Goal: Task Accomplishment & Management: Manage account settings

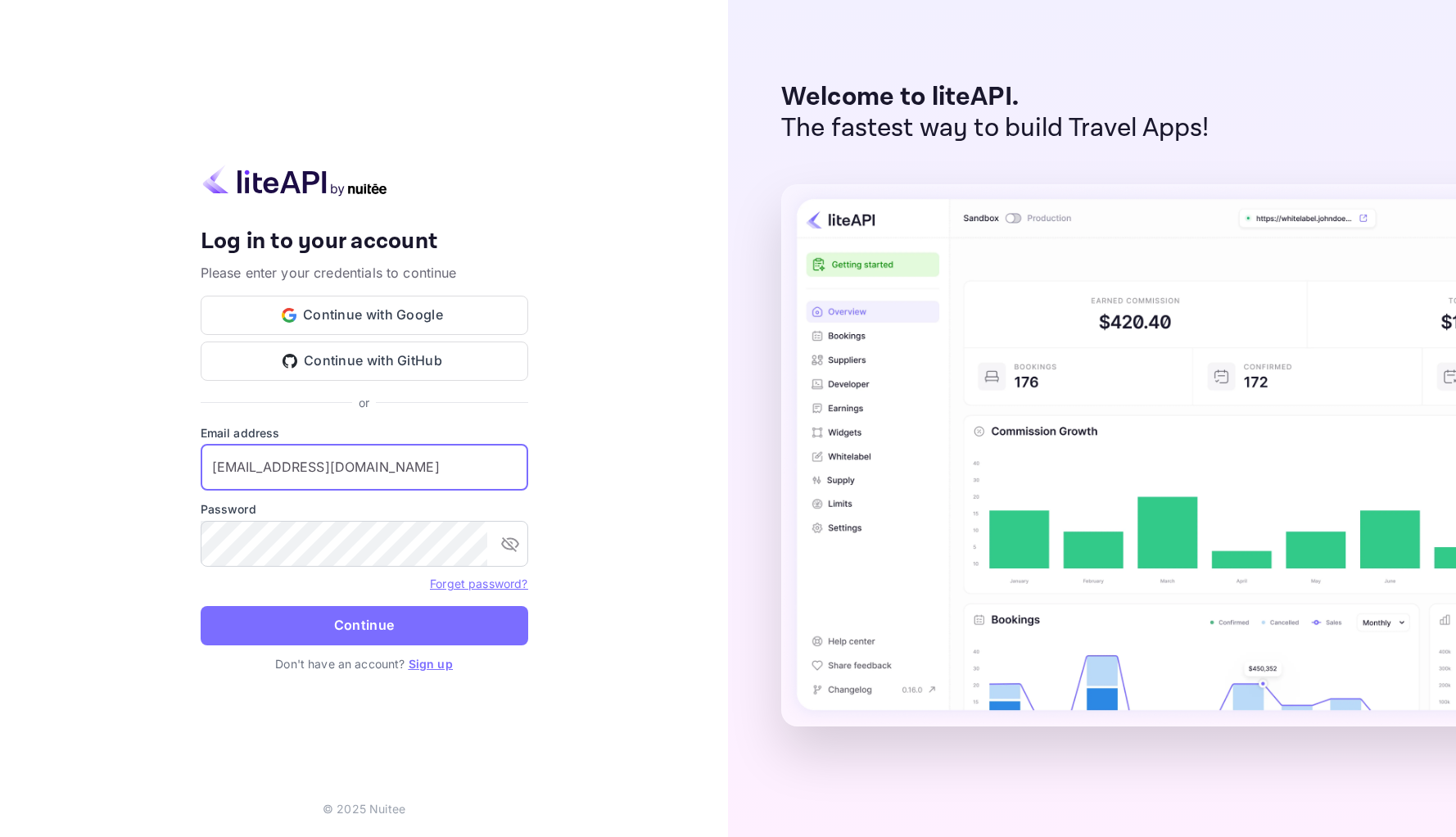
type input "[EMAIL_ADDRESS][DOMAIN_NAME]"
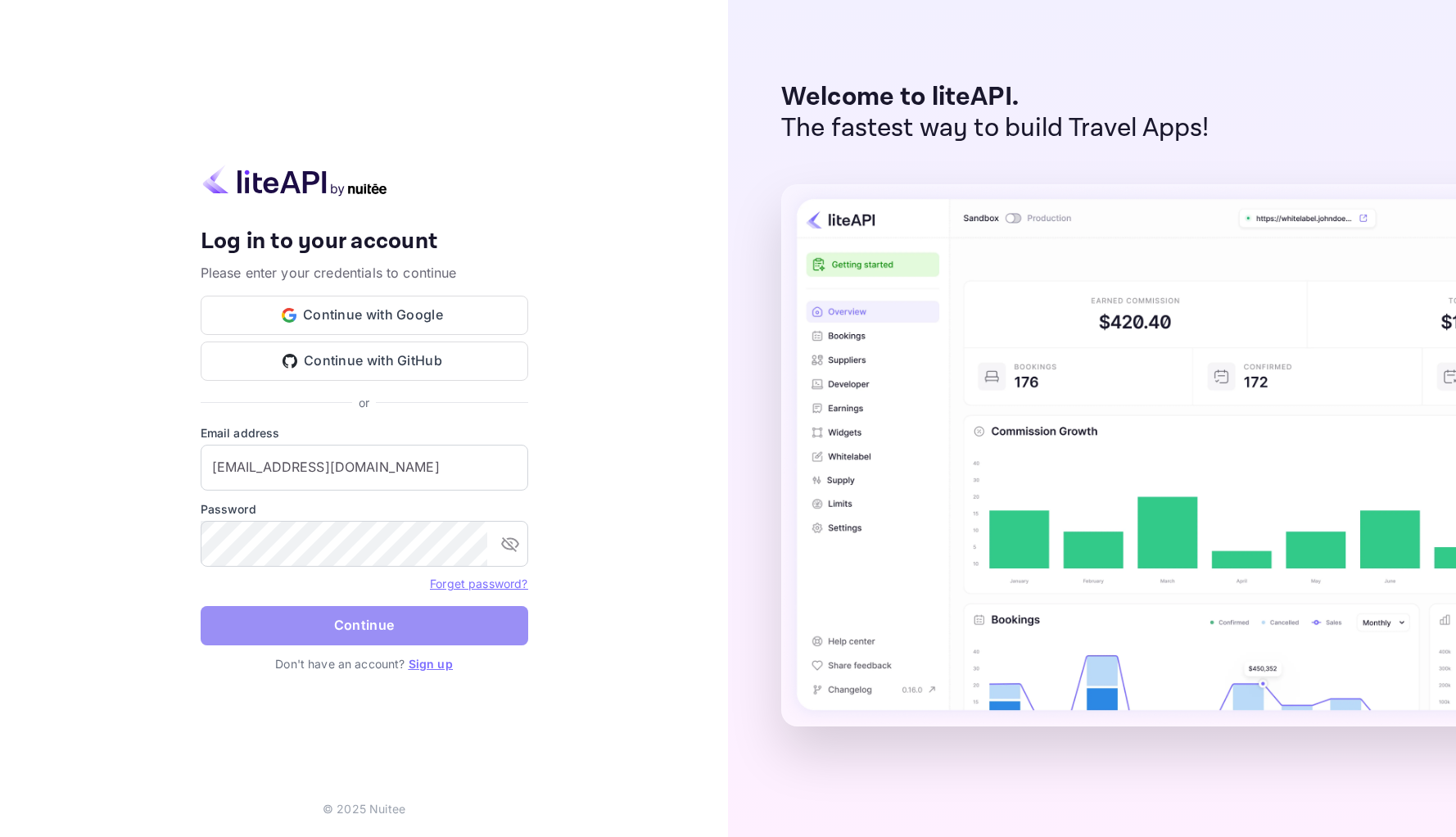
click at [349, 622] on button "Continue" at bounding box center [364, 625] width 328 height 40
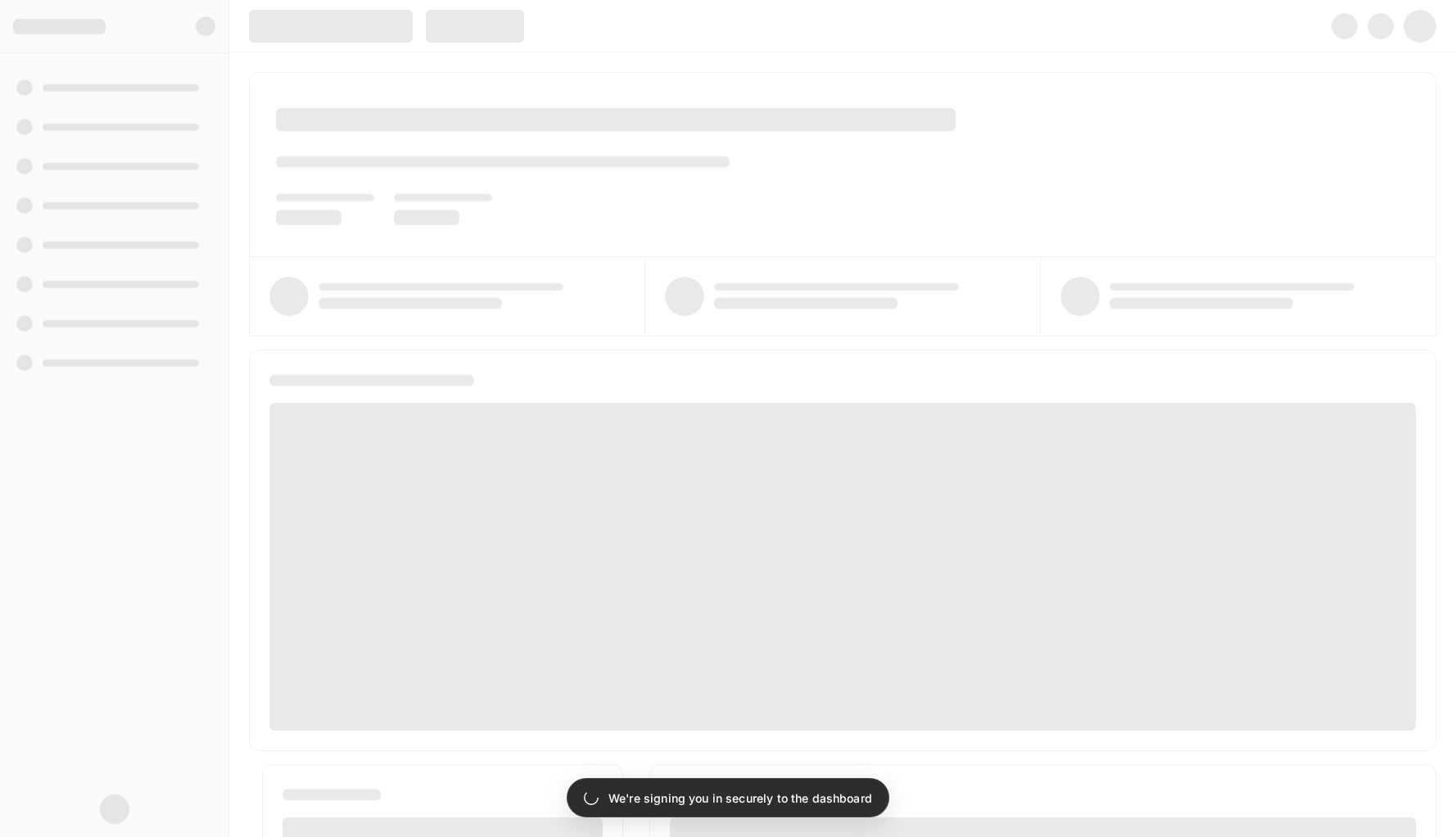
scroll to position [2, 0]
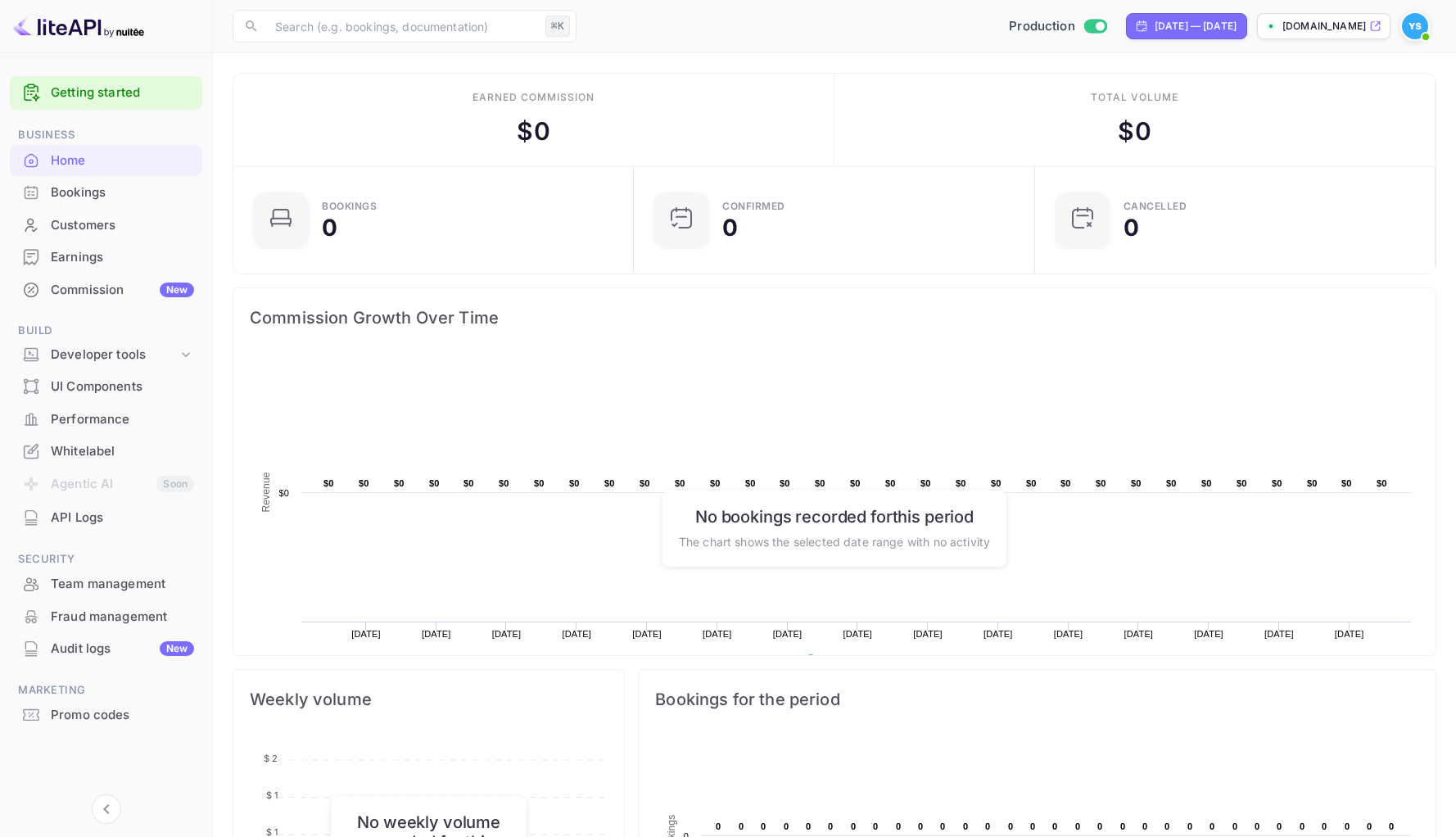
click at [120, 299] on div "Commission New" at bounding box center [106, 291] width 193 height 32
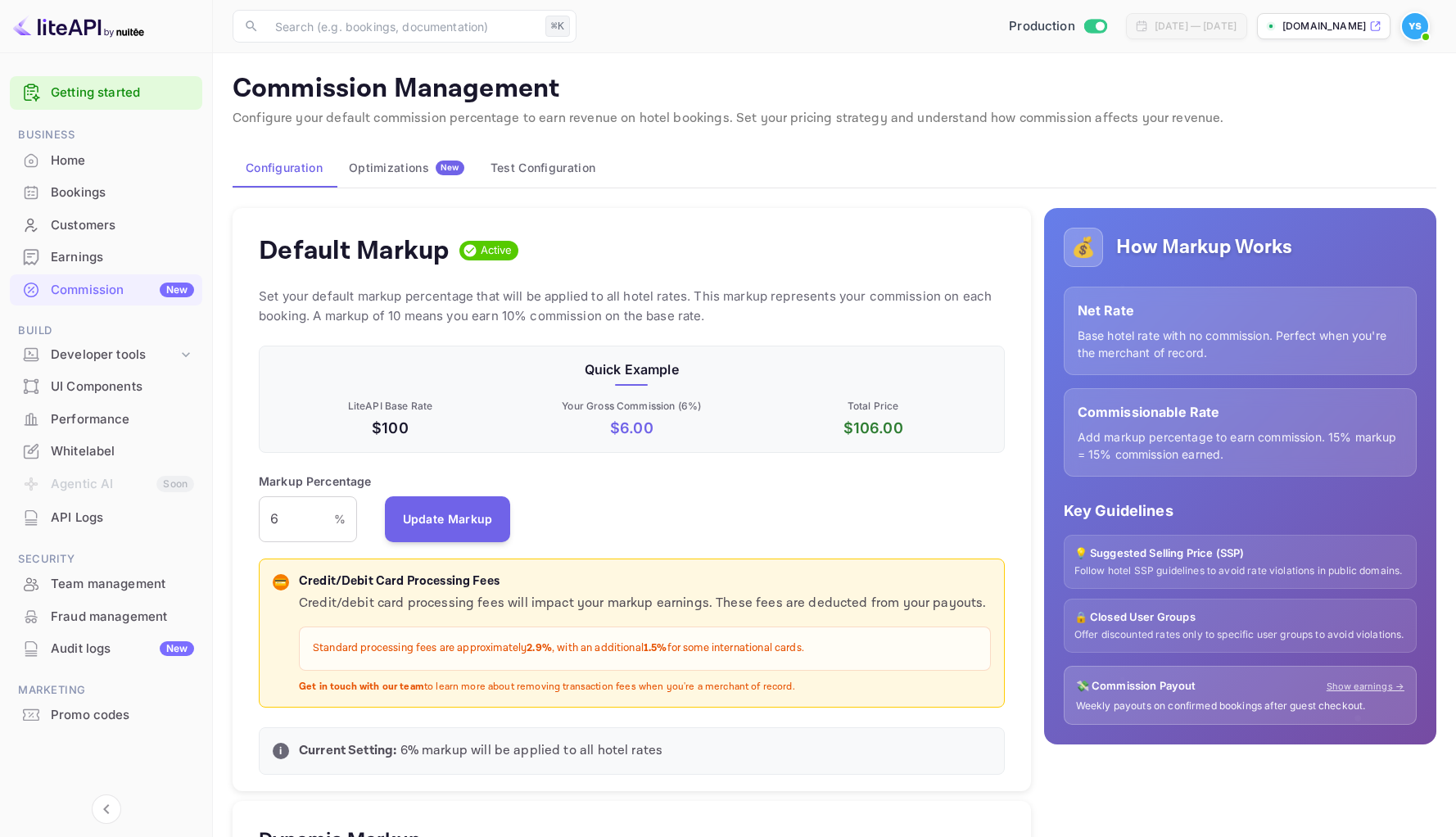
scroll to position [291, 745]
click at [383, 178] on button "Optimizations New" at bounding box center [406, 167] width 142 height 40
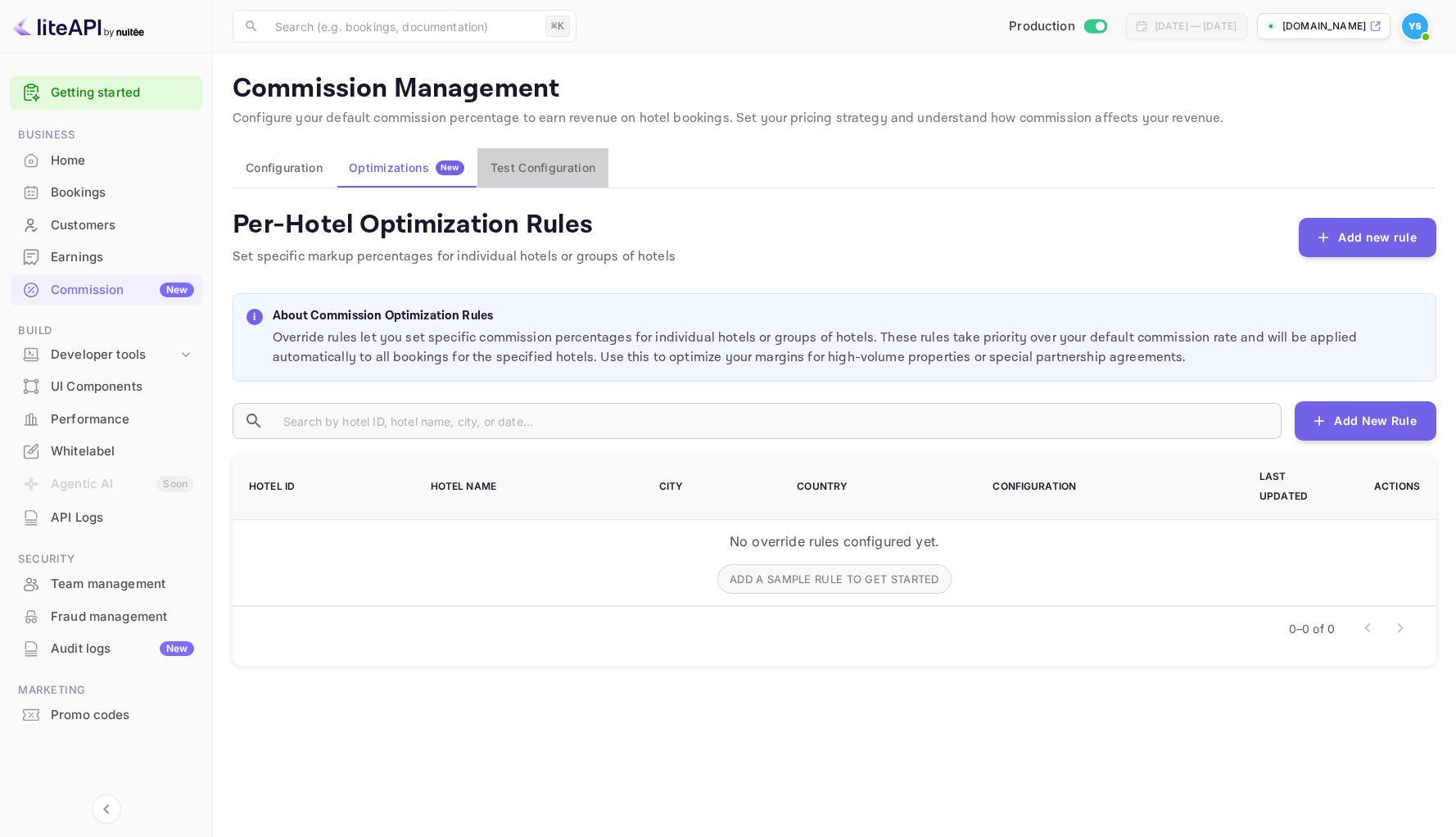
click at [532, 174] on button "Test Configuration" at bounding box center [543, 167] width 131 height 40
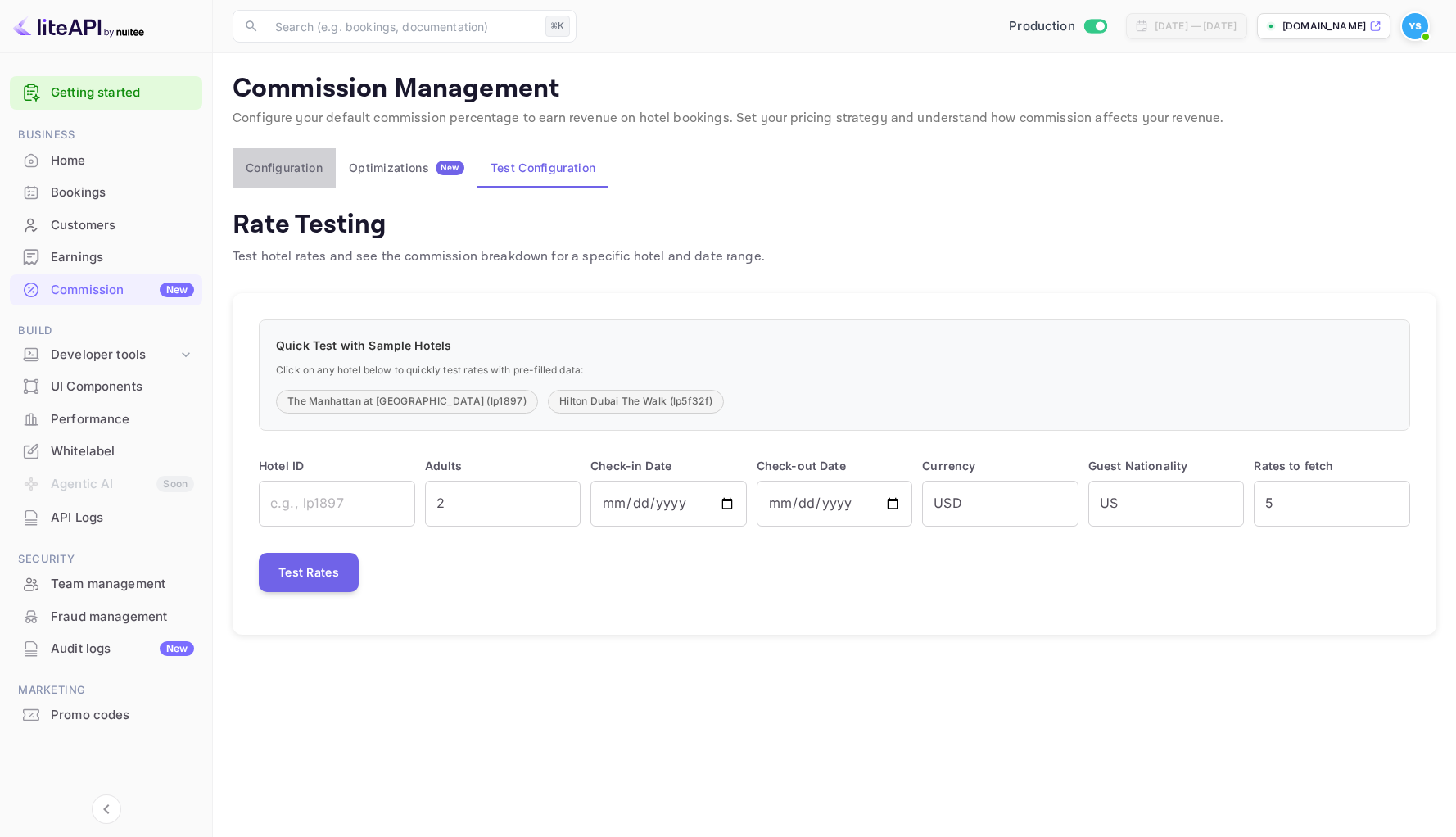
click at [325, 176] on button "Configuration" at bounding box center [284, 167] width 103 height 40
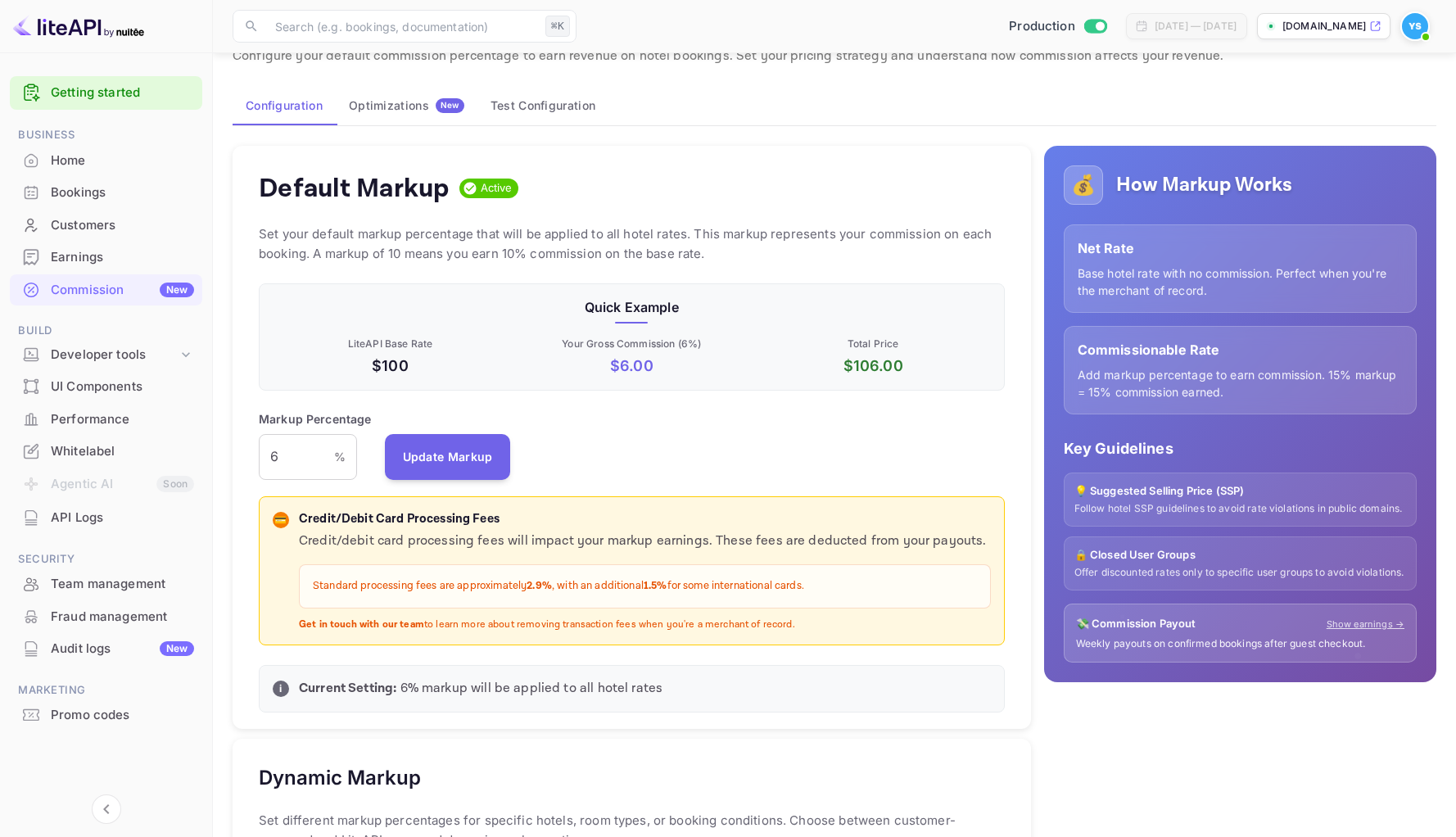
scroll to position [57, 0]
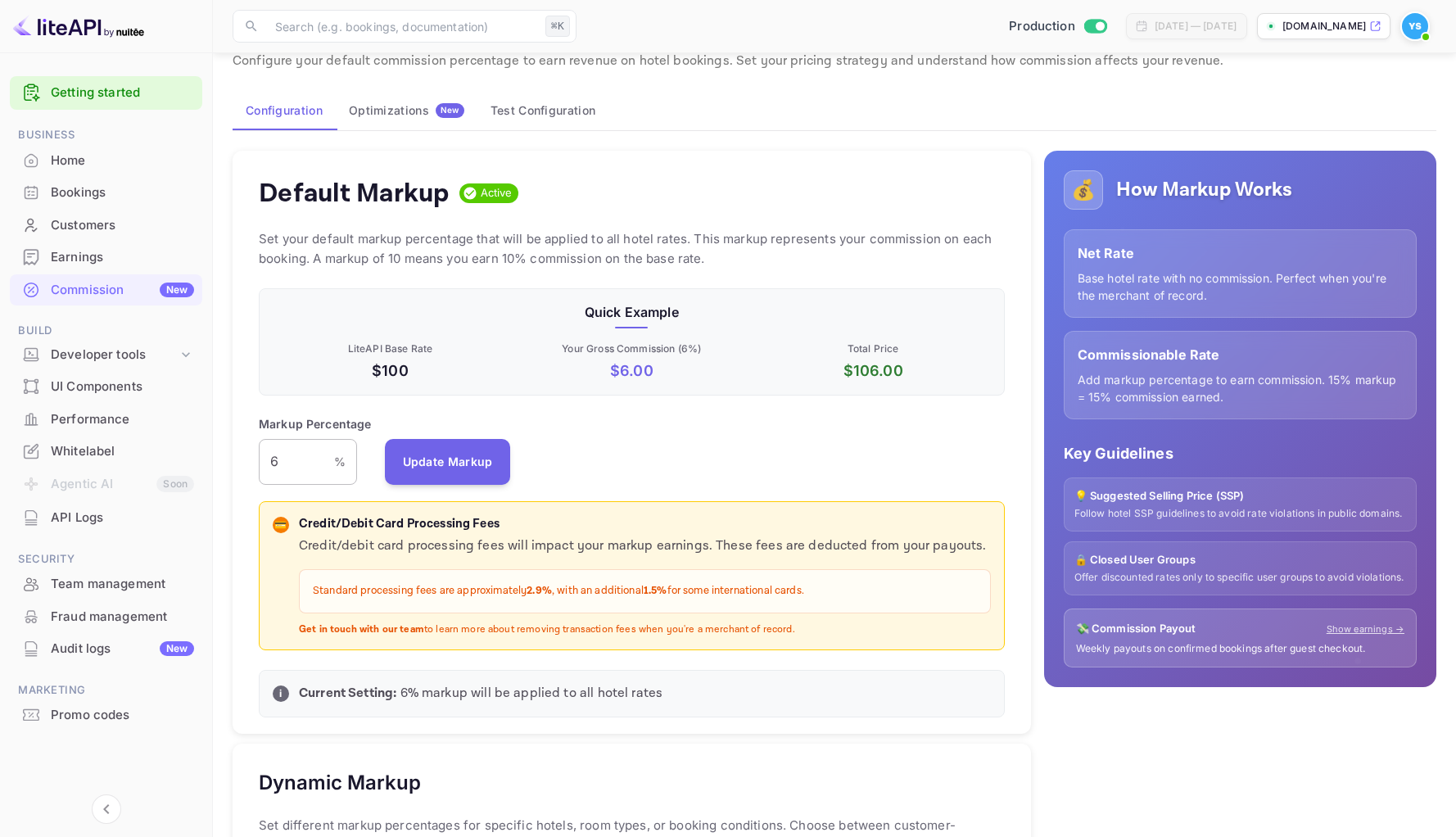
click at [288, 462] on input "6" at bounding box center [296, 462] width 75 height 46
type input "1"
click at [455, 454] on button "Update Markup" at bounding box center [448, 461] width 126 height 46
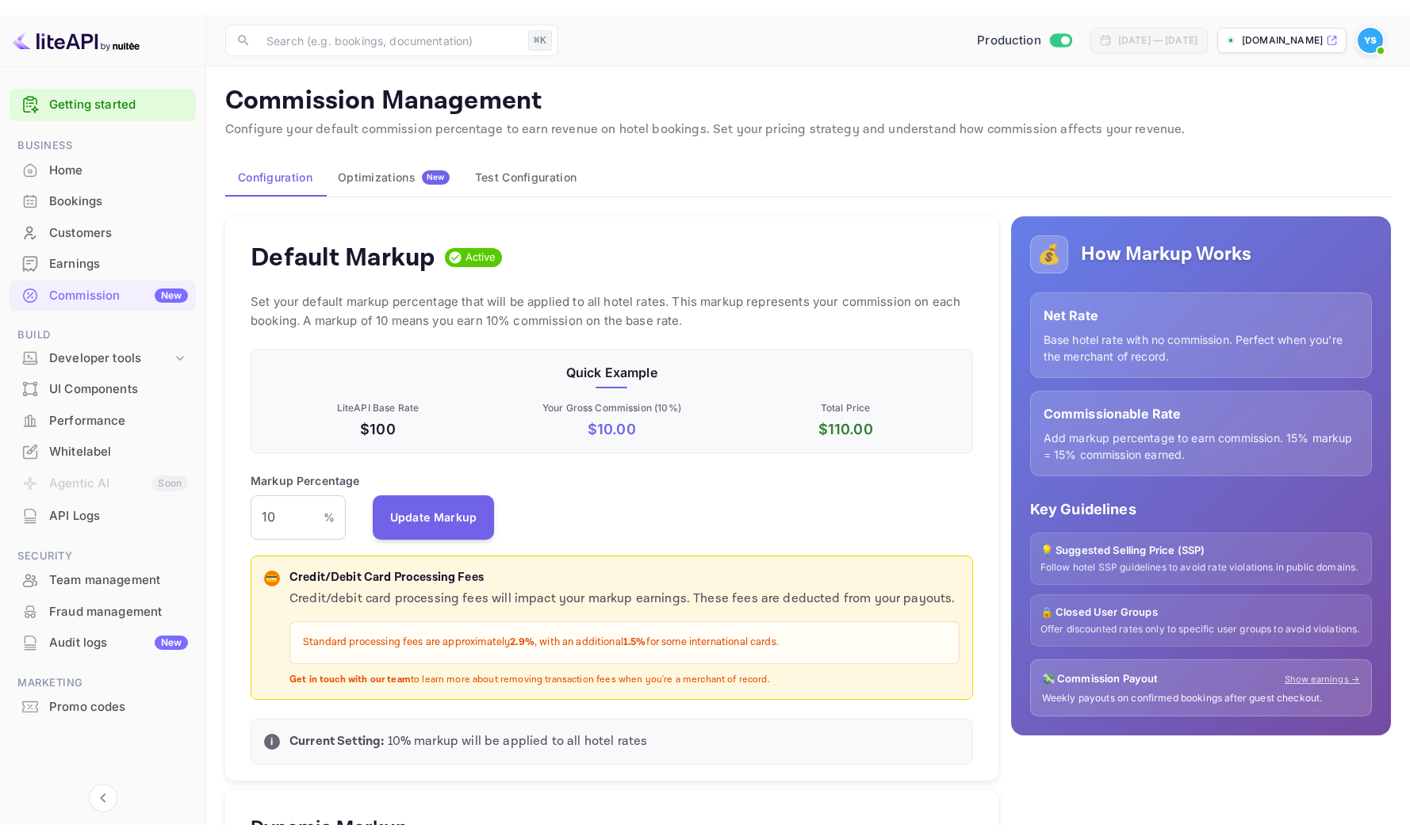
scroll to position [0, 0]
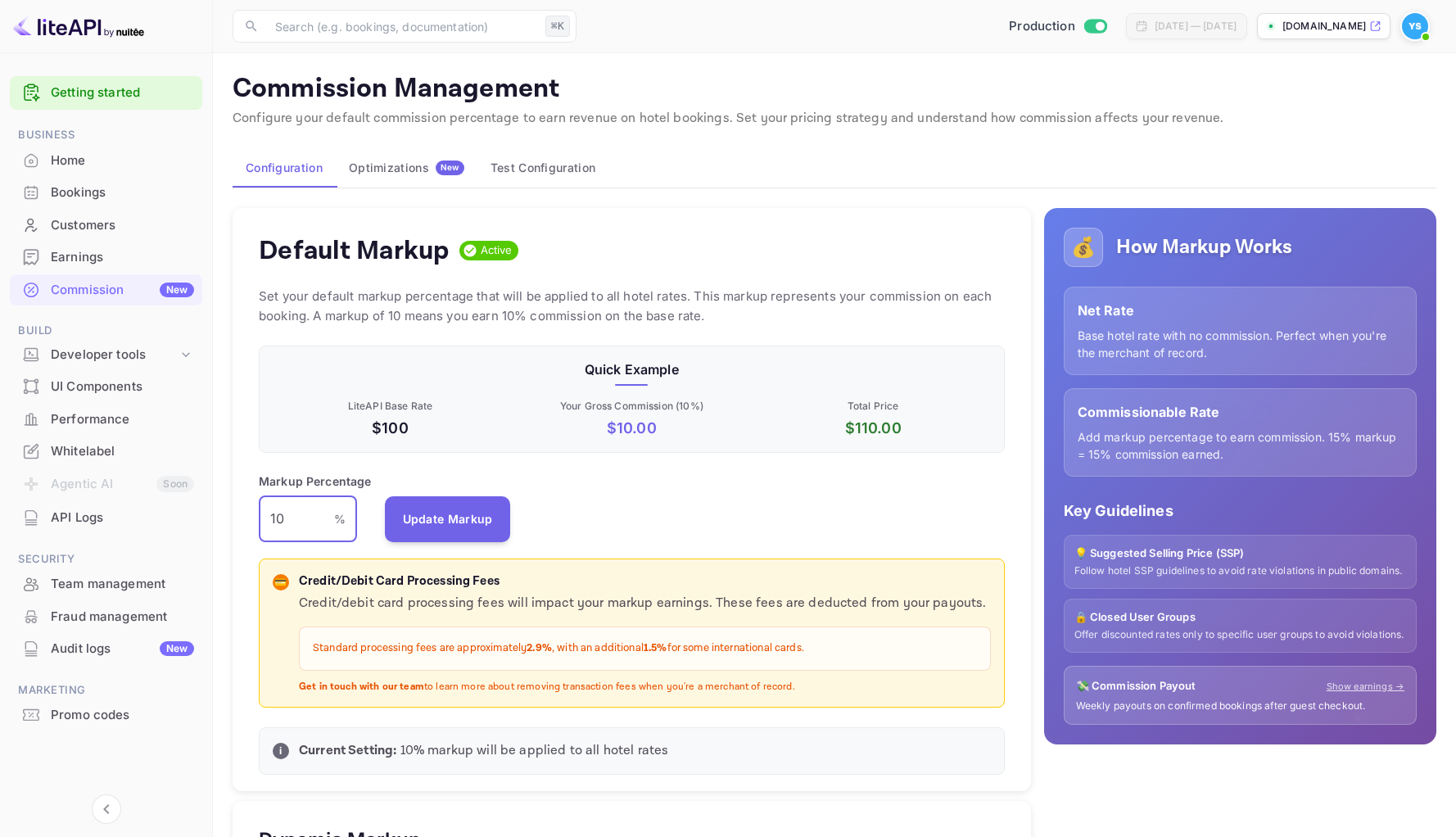
click at [307, 511] on input "10" at bounding box center [296, 519] width 75 height 46
type input "9"
click at [444, 518] on button "Update Markup" at bounding box center [448, 519] width 126 height 46
